Goal: Navigation & Orientation: Go to known website

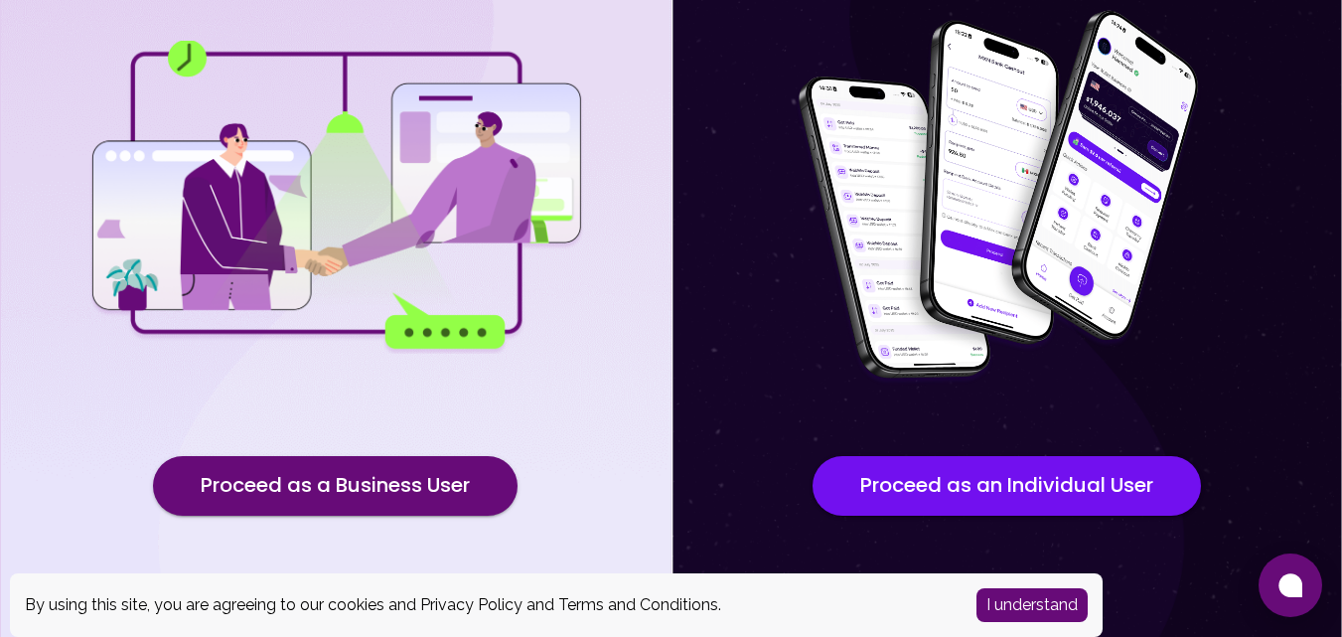
scroll to position [222, 0]
